Goal: Check status: Check status

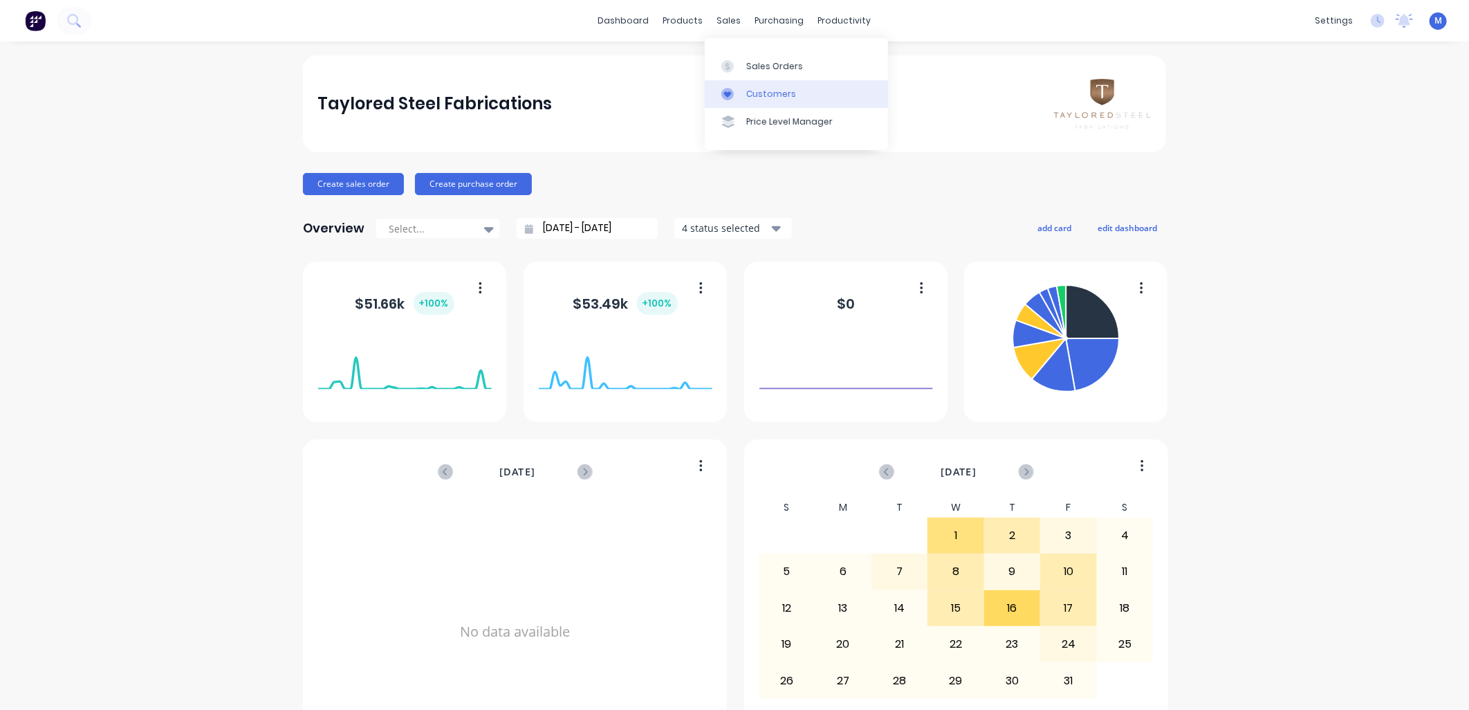
click at [748, 88] on div "Customers" at bounding box center [771, 94] width 50 height 12
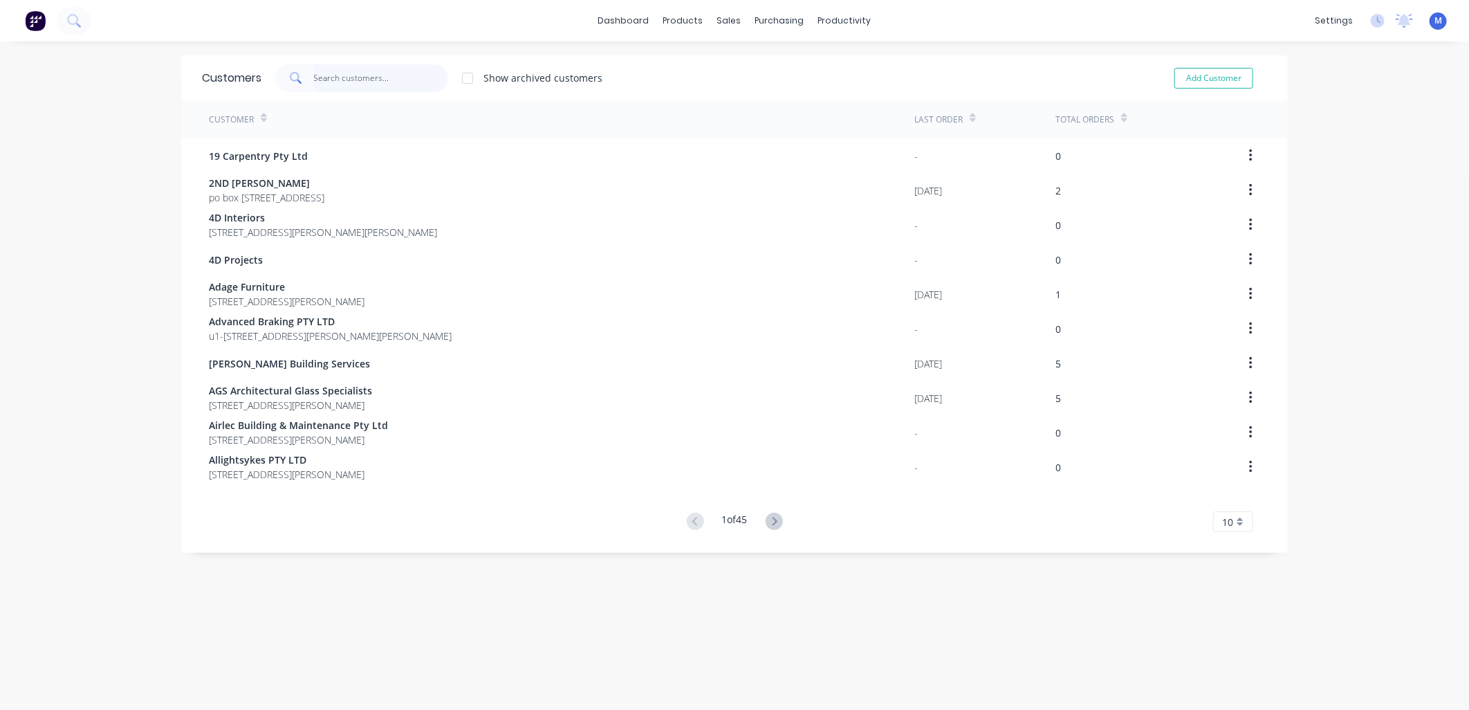
click at [408, 78] on input "text" at bounding box center [381, 78] width 135 height 28
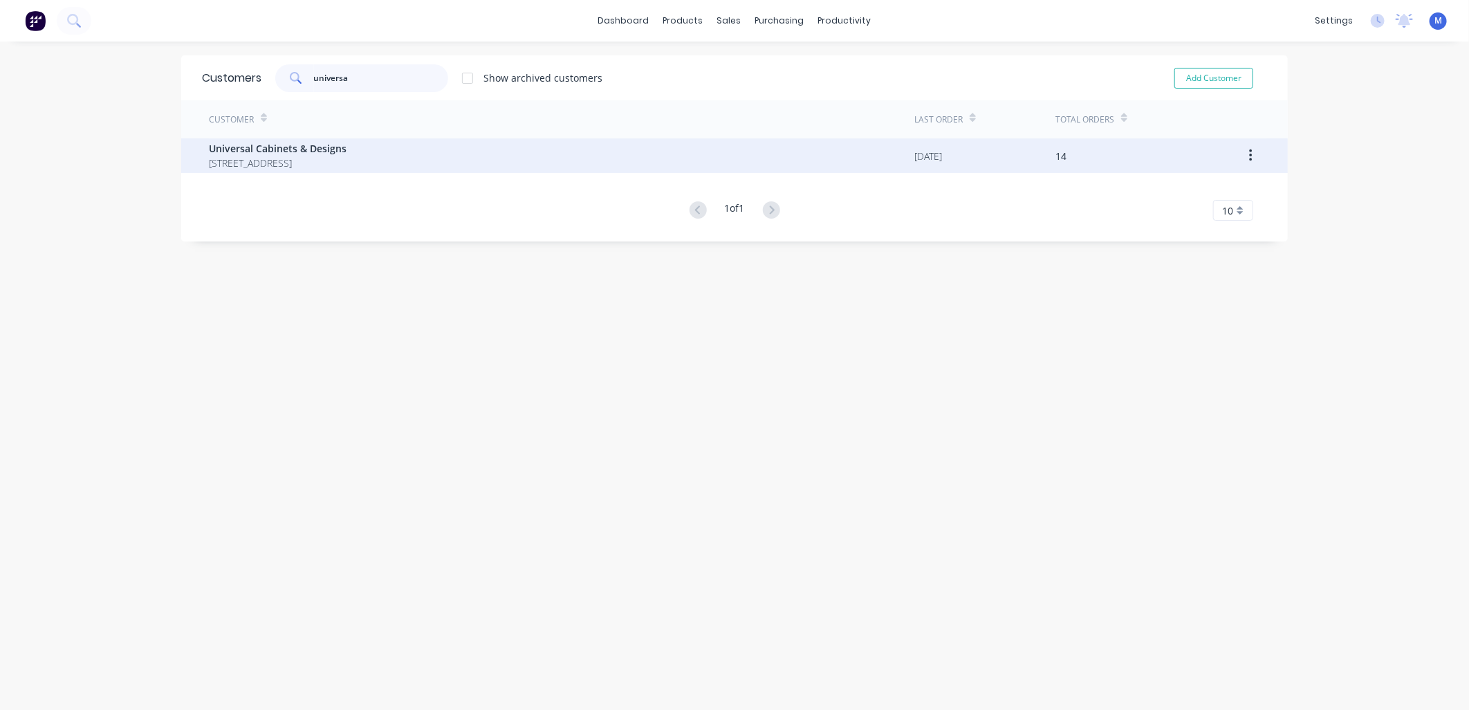
type input "universa"
click at [279, 151] on span "Universal Cabinets & Designs" at bounding box center [278, 148] width 138 height 15
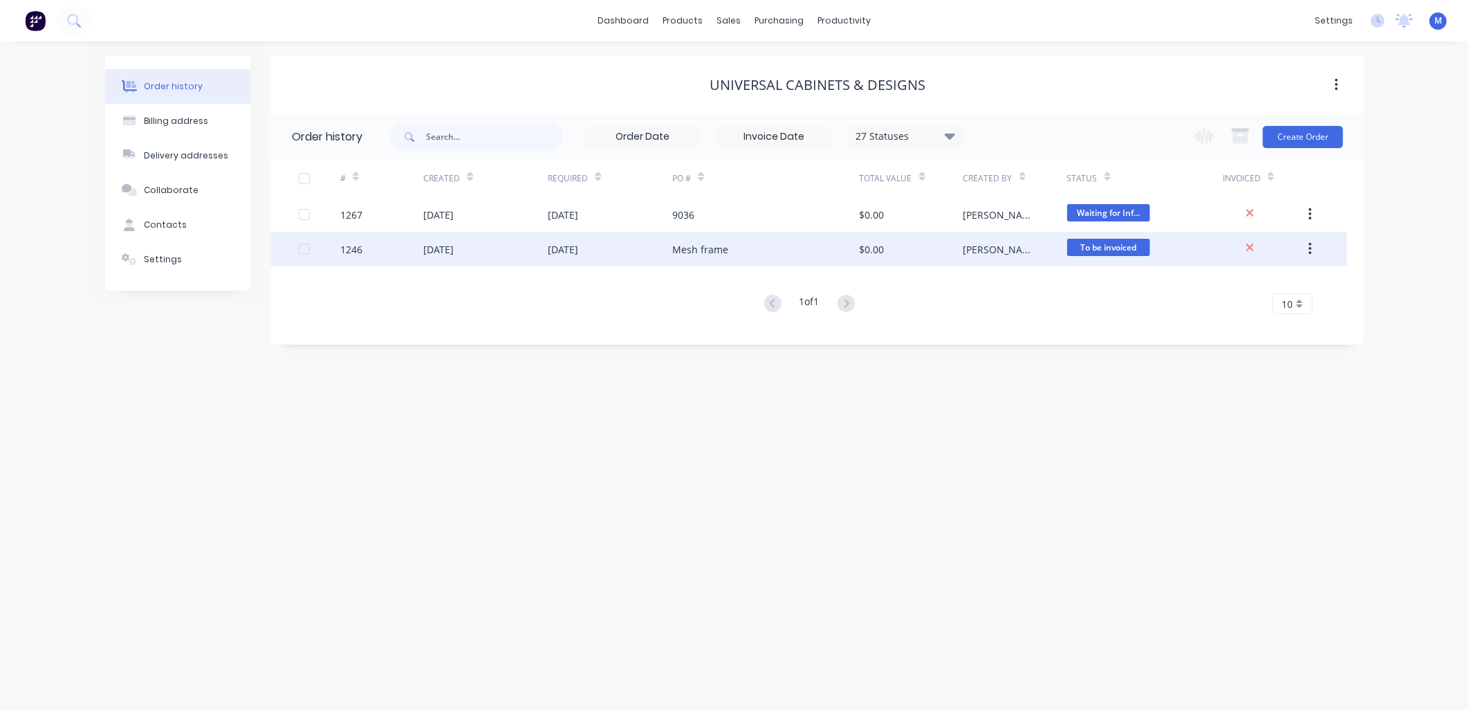
click at [680, 243] on div "Mesh frame" at bounding box center [700, 249] width 56 height 15
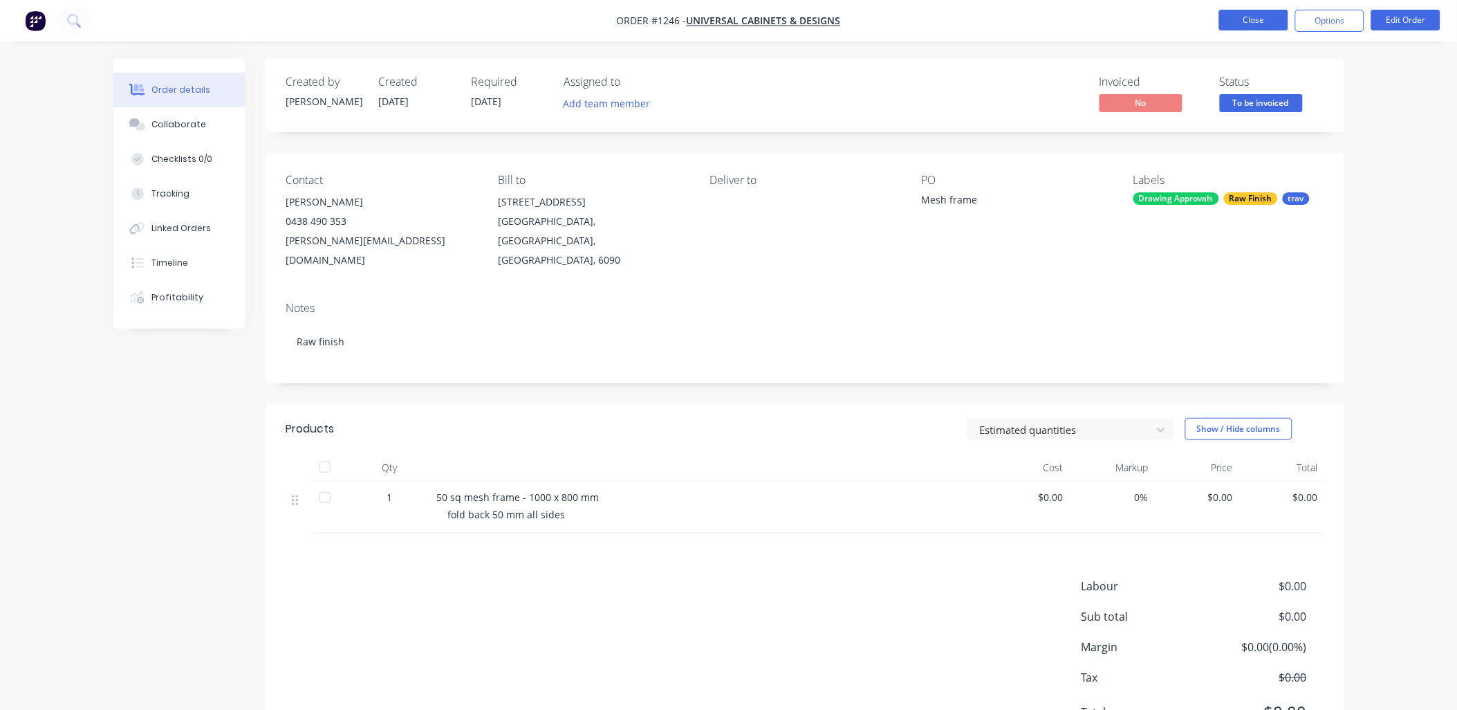
click at [1233, 23] on button "Close" at bounding box center [1253, 20] width 69 height 21
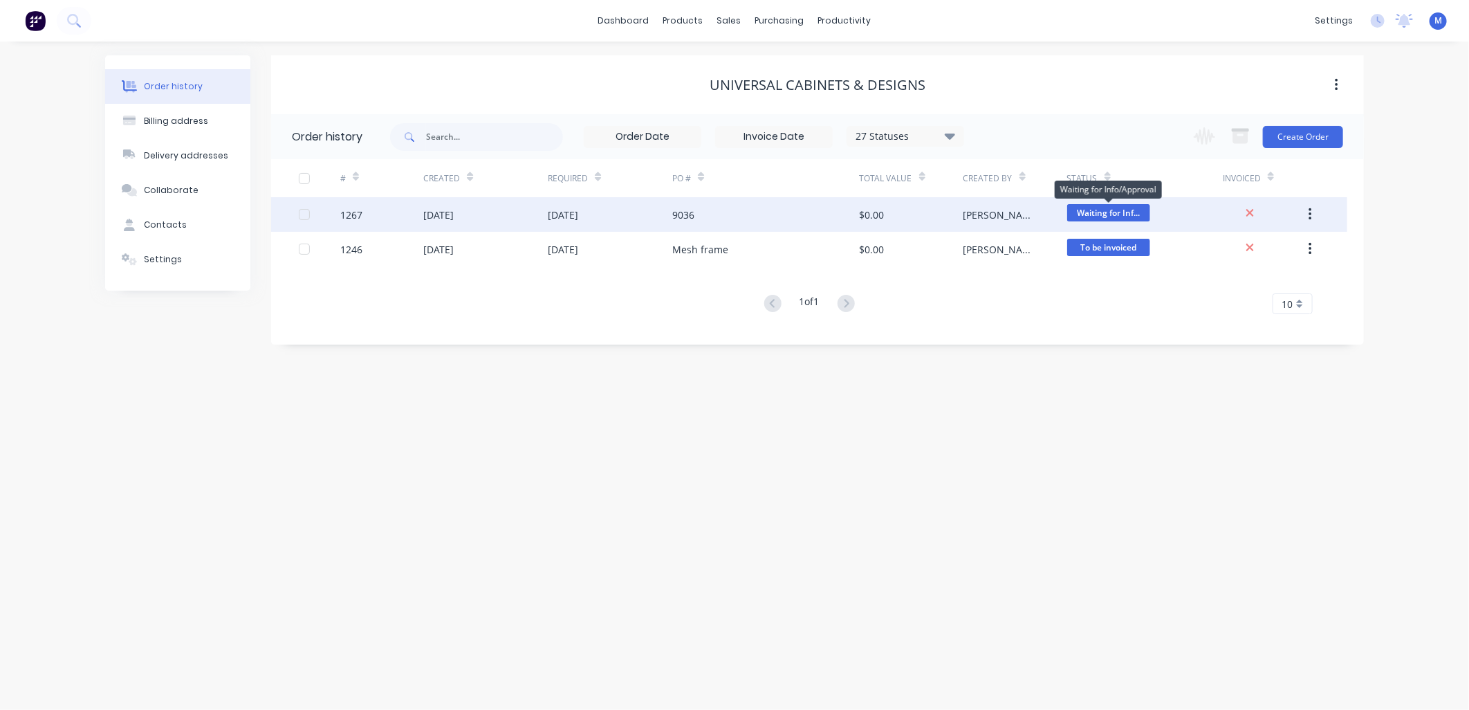
click at [1098, 211] on span "Waiting for Inf..." at bounding box center [1108, 212] width 83 height 17
